Goal: Information Seeking & Learning: Learn about a topic

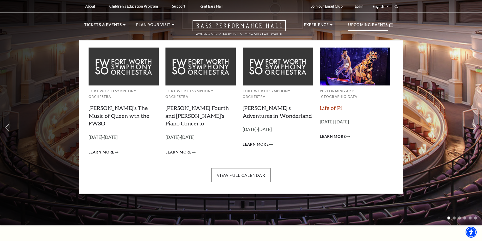
click at [336, 105] on link "Life of Pi" at bounding box center [331, 108] width 22 height 7
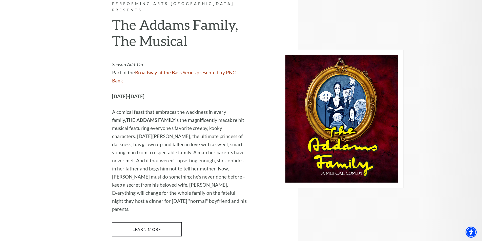
scroll to position [1063, 0]
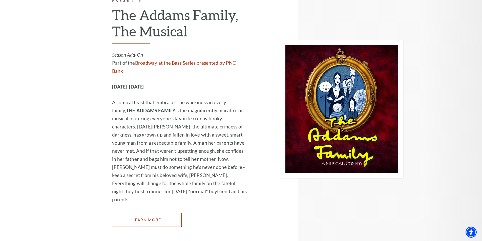
click at [147, 213] on link "Learn More" at bounding box center [147, 220] width 70 height 14
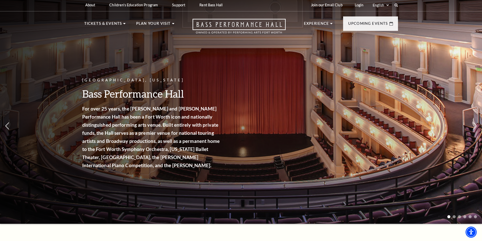
scroll to position [0, 0]
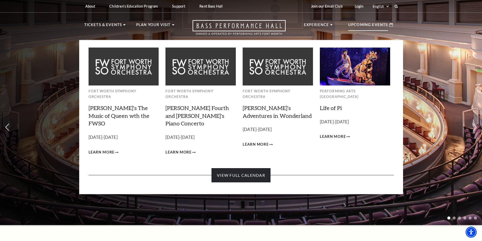
click at [227, 168] on link "View Full Calendar" at bounding box center [241, 175] width 59 height 14
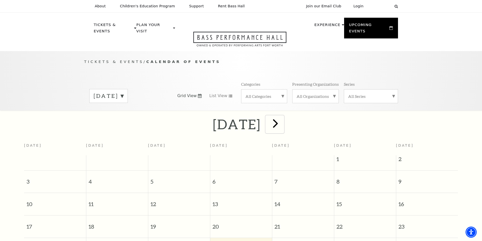
click at [283, 118] on span "next" at bounding box center [275, 123] width 14 height 14
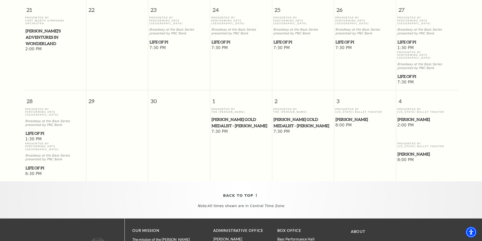
scroll to position [348, 0]
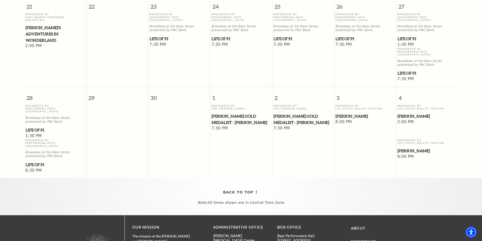
click at [406, 113] on span "[PERSON_NAME]" at bounding box center [427, 116] width 59 height 6
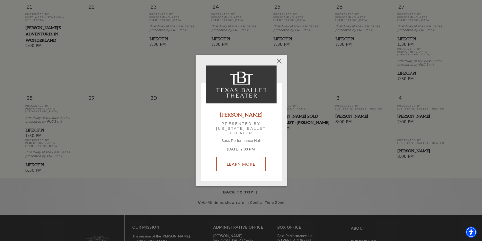
click at [243, 164] on link "Learn More" at bounding box center [240, 164] width 49 height 14
click at [279, 61] on button "Close" at bounding box center [279, 61] width 10 height 10
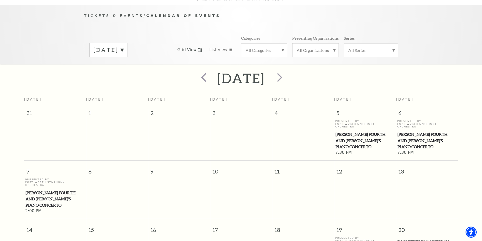
scroll to position [45, 0]
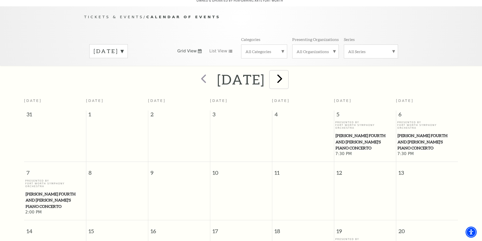
click at [287, 74] on span "next" at bounding box center [280, 78] width 14 height 14
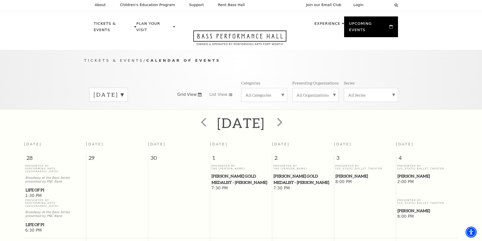
scroll to position [0, 0]
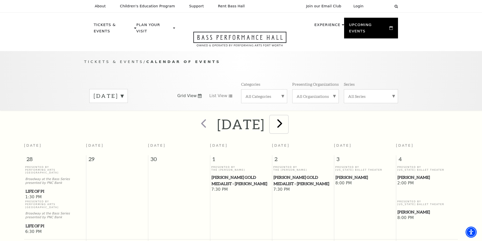
click at [287, 116] on span "next" at bounding box center [280, 123] width 14 height 14
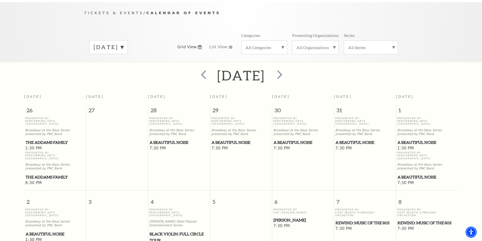
scroll to position [45, 0]
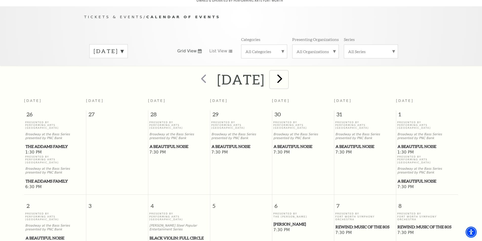
click at [287, 74] on span "next" at bounding box center [280, 78] width 14 height 14
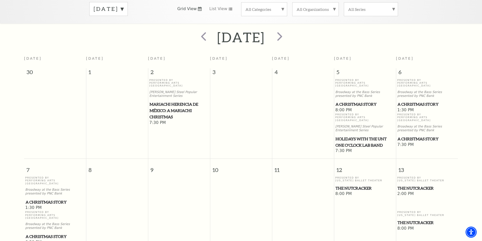
scroll to position [0, 0]
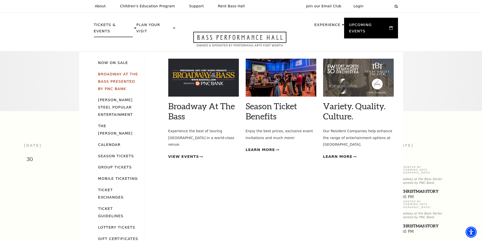
click at [109, 76] on link "Broadway At The Bass presented by PNC Bank" at bounding box center [118, 81] width 40 height 19
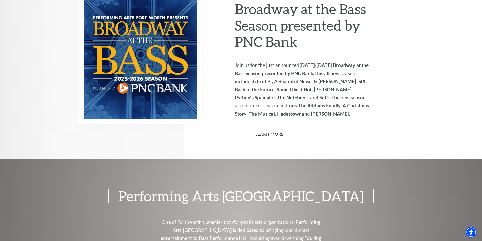
scroll to position [380, 0]
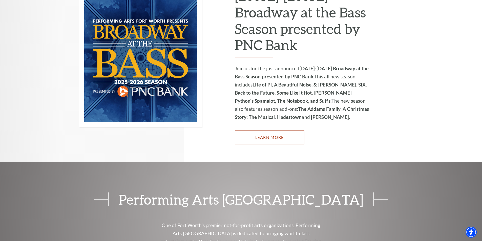
click at [282, 131] on link "Learn More" at bounding box center [270, 137] width 70 height 14
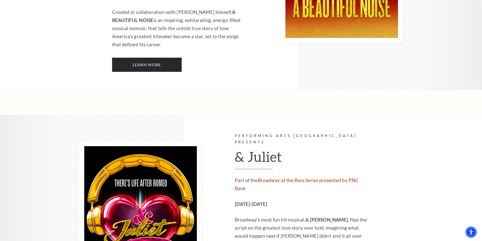
scroll to position [1392, 0]
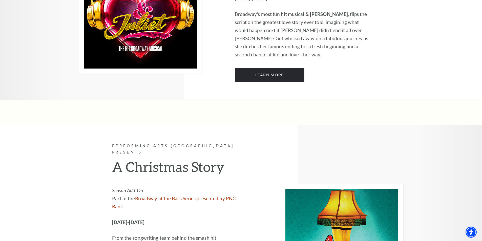
scroll to position [1619, 0]
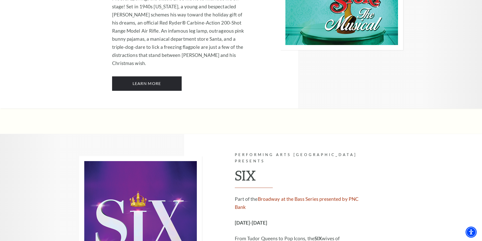
scroll to position [1871, 0]
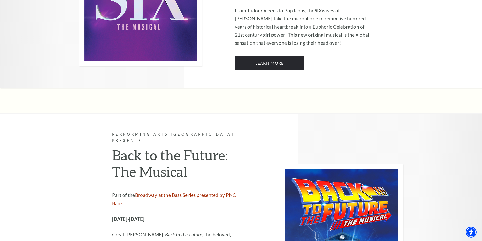
scroll to position [2098, 0]
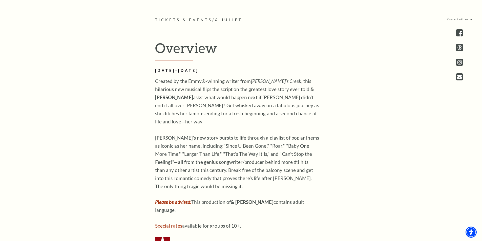
scroll to position [354, 0]
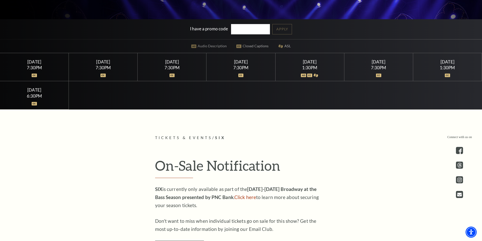
scroll to position [152, 0]
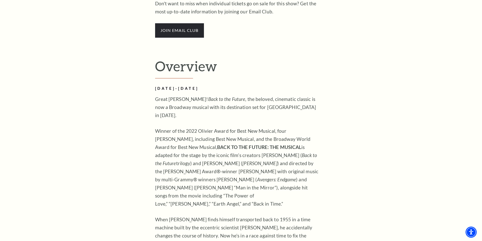
scroll to position [304, 0]
